Goal: Information Seeking & Learning: Check status

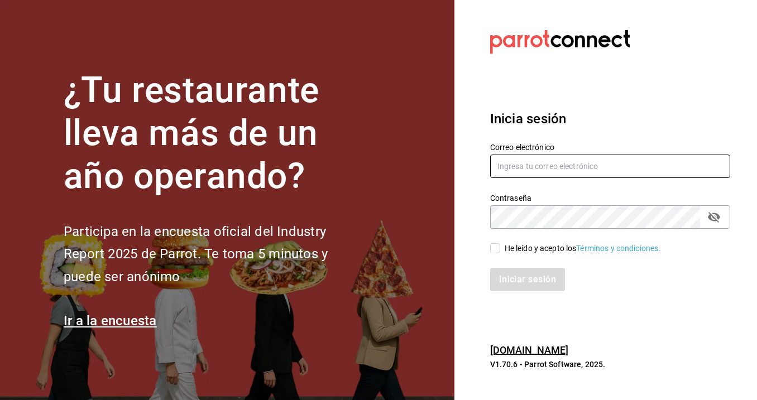
type input "andrea.espinozajmz@gmail.com"
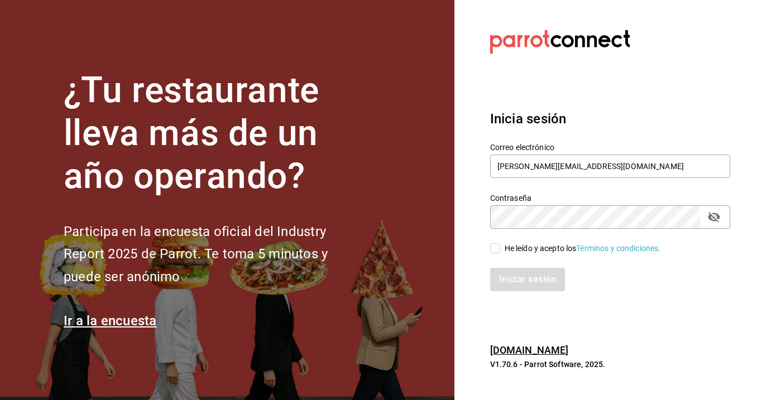
click at [498, 244] on input "He leído y acepto los Términos y condiciones." at bounding box center [495, 248] width 10 height 10
checkbox input "true"
click at [522, 296] on div "Inicia sesión Correo electrónico andrea.espinozajmz@gmail.com Contraseña Contra…" at bounding box center [610, 199] width 240 height 209
click at [522, 288] on button "Iniciar sesión" at bounding box center [528, 279] width 76 height 23
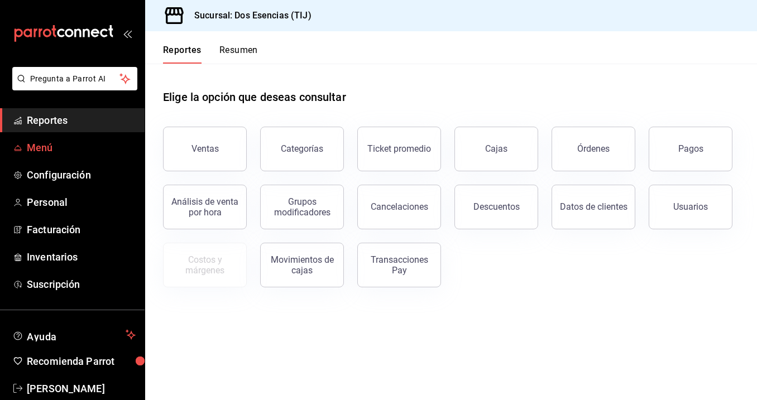
click at [30, 147] on span "Menú" at bounding box center [81, 147] width 109 height 15
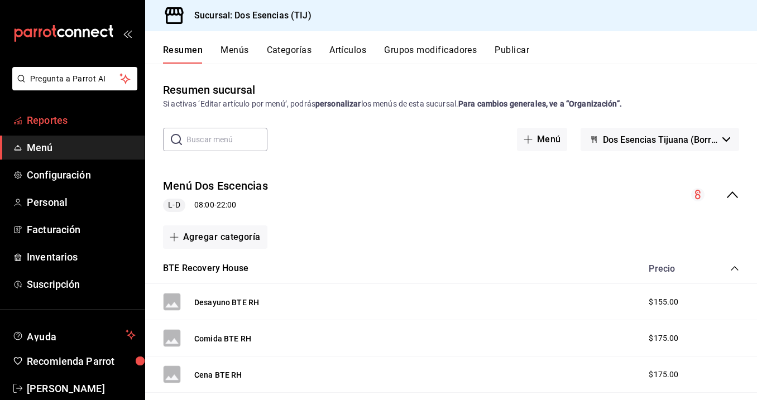
click at [80, 129] on link "Reportes" at bounding box center [72, 120] width 145 height 24
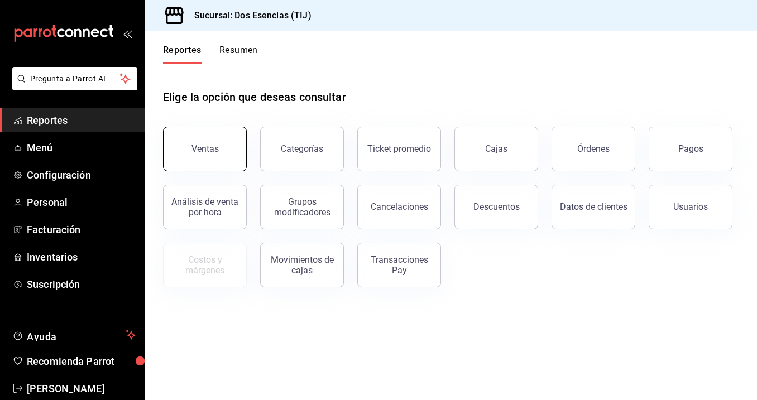
click at [201, 139] on button "Ventas" at bounding box center [205, 149] width 84 height 45
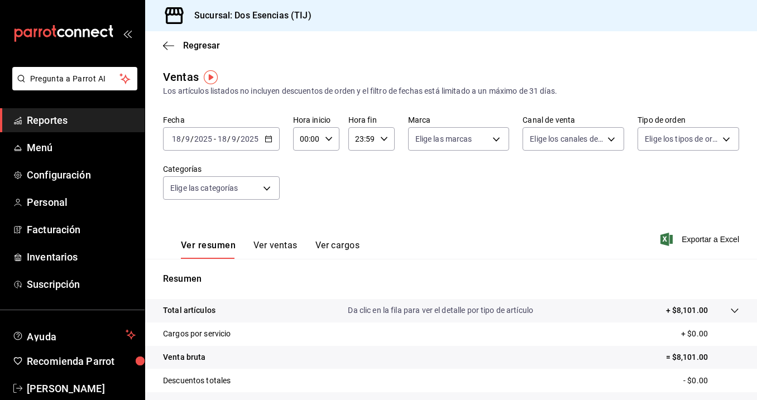
click at [214, 142] on span "-" at bounding box center [215, 138] width 2 height 9
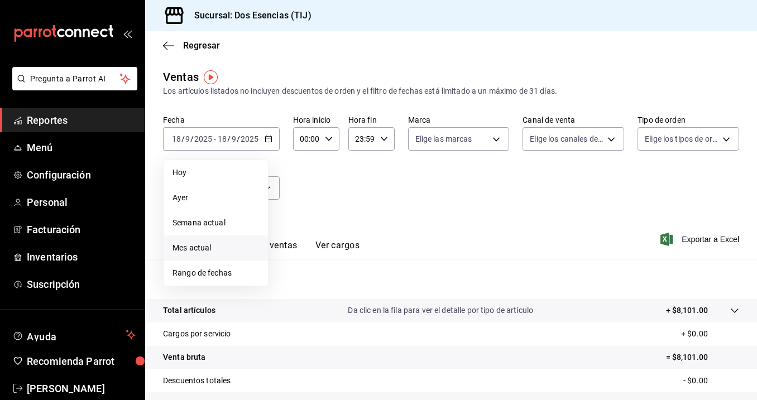
click at [212, 243] on span "Mes actual" at bounding box center [215, 248] width 86 height 12
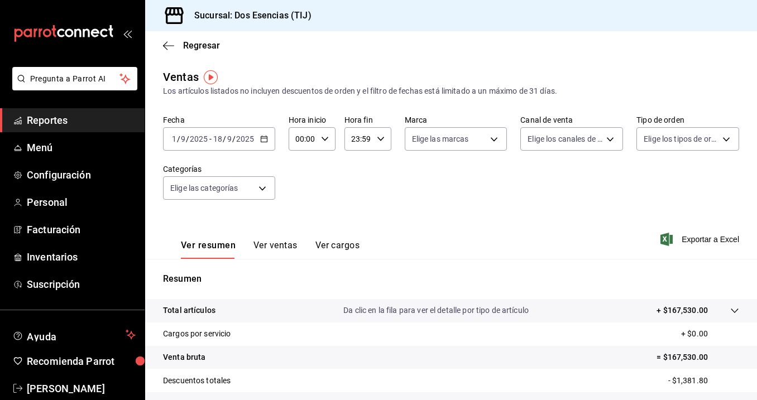
click at [233, 137] on span "/" at bounding box center [233, 138] width 3 height 9
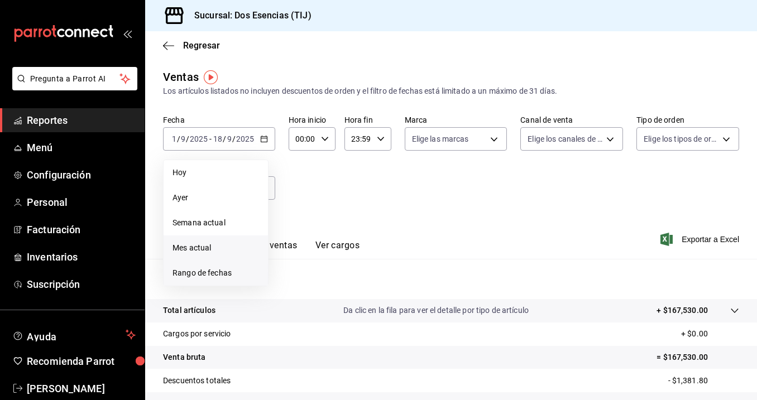
click at [213, 267] on span "Rango de fechas" at bounding box center [215, 273] width 86 height 12
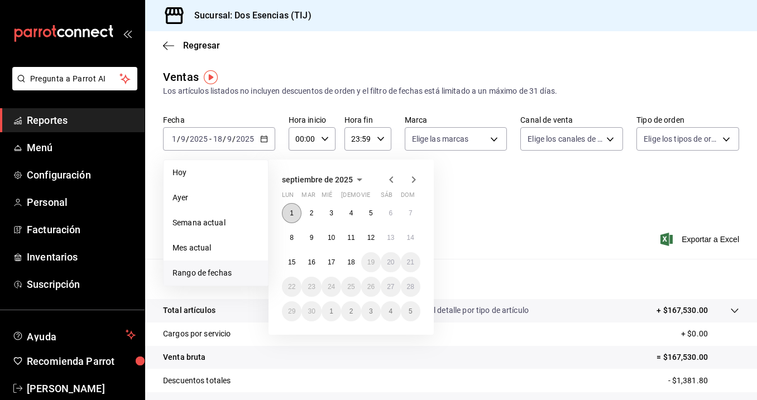
click at [291, 215] on abbr "1" at bounding box center [292, 213] width 4 height 8
click at [413, 242] on button "14" at bounding box center [411, 238] width 20 height 20
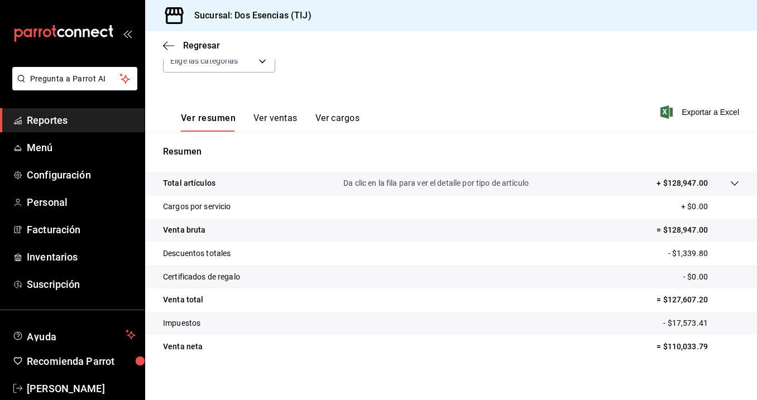
scroll to position [134, 0]
